Goal: Transaction & Acquisition: Purchase product/service

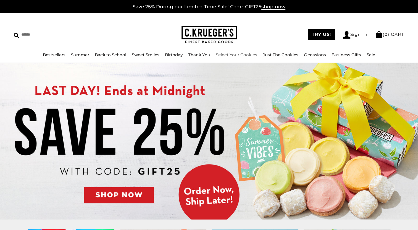
click at [245, 55] on link "Select Your Cookies" at bounding box center [236, 54] width 41 height 5
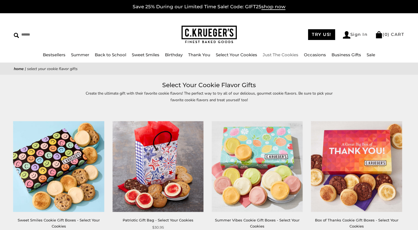
click at [290, 54] on link "Just The Cookies" at bounding box center [281, 54] width 36 height 5
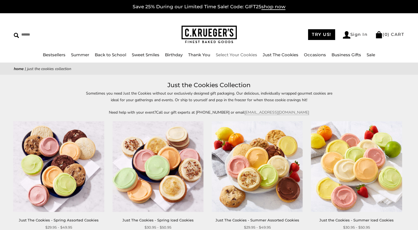
click at [247, 54] on link "Select Your Cookies" at bounding box center [236, 54] width 41 height 5
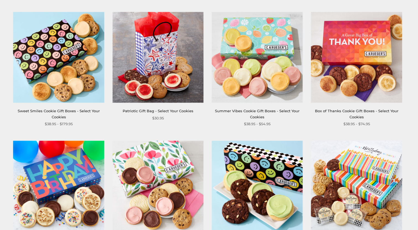
scroll to position [111, 0]
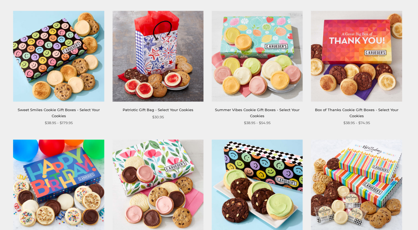
click at [183, 81] on img at bounding box center [157, 56] width 91 height 91
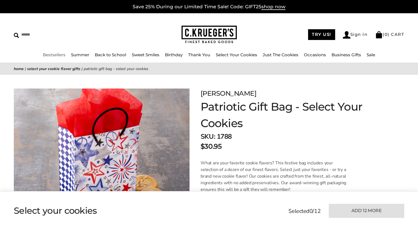
click at [56, 54] on link "Bestsellers" at bounding box center [54, 54] width 23 height 5
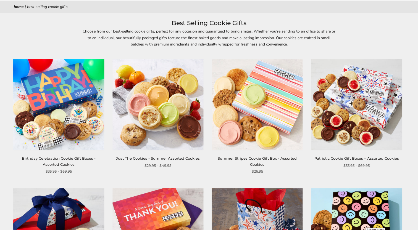
scroll to position [83, 0]
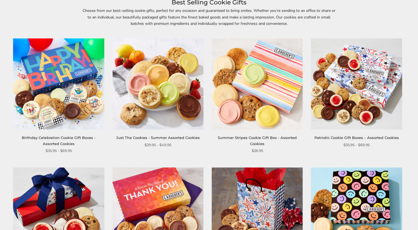
click at [256, 100] on img at bounding box center [257, 84] width 91 height 91
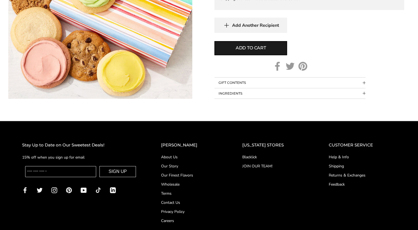
scroll to position [359, 0]
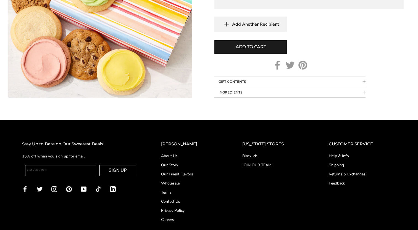
click at [255, 89] on button "INGREDIENTS" at bounding box center [289, 92] width 151 height 10
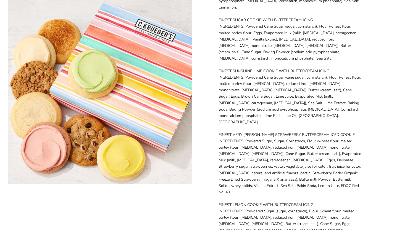
scroll to position [663, 0]
